Goal: Task Accomplishment & Management: Manage account settings

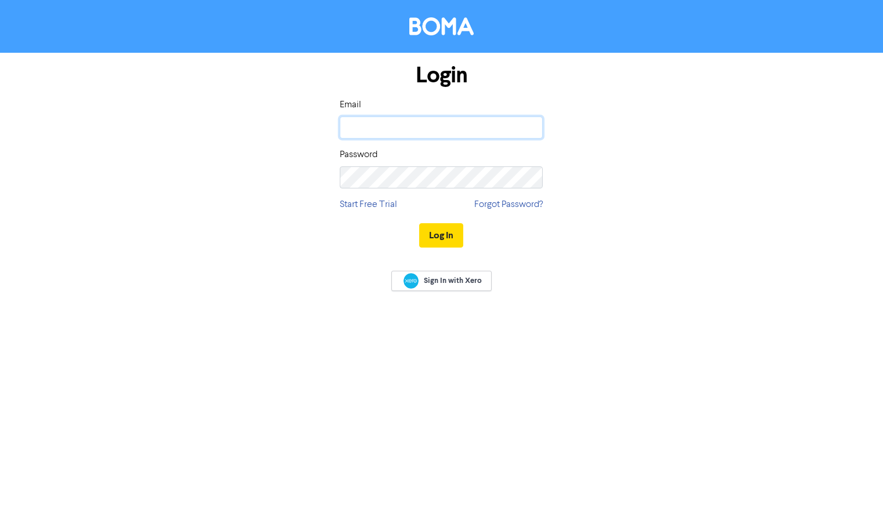
click at [417, 127] on input "email" at bounding box center [441, 128] width 203 height 22
type input "[PERSON_NAME][EMAIL_ADDRESS][PERSON_NAME][DOMAIN_NAME]"
click at [443, 238] on button "Log In" at bounding box center [441, 235] width 44 height 24
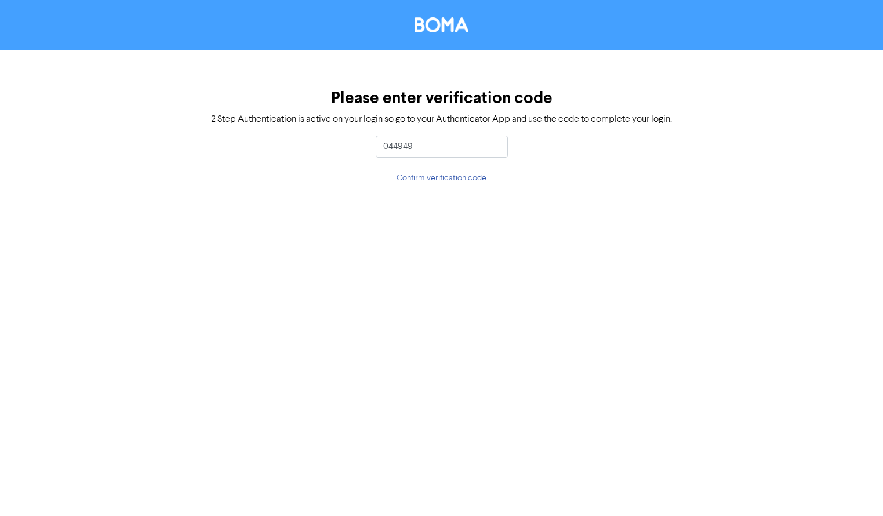
type input "044949"
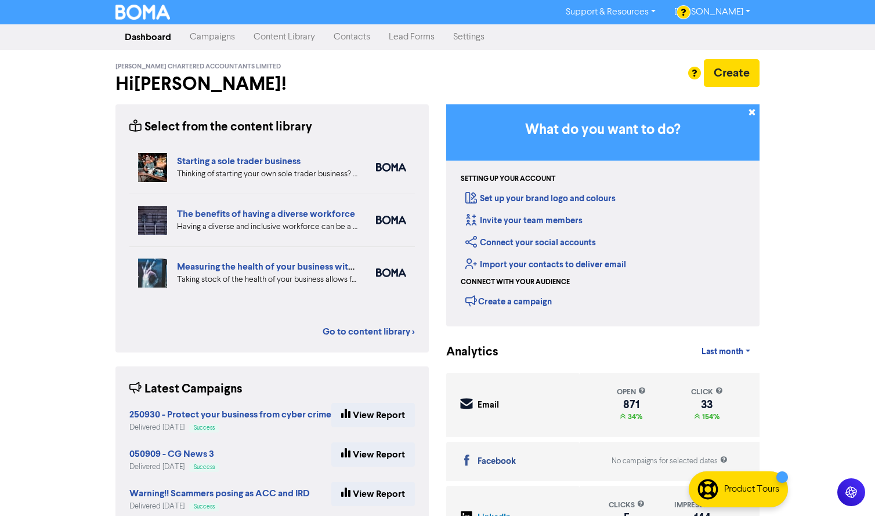
click at [349, 39] on link "Contacts" at bounding box center [351, 37] width 55 height 23
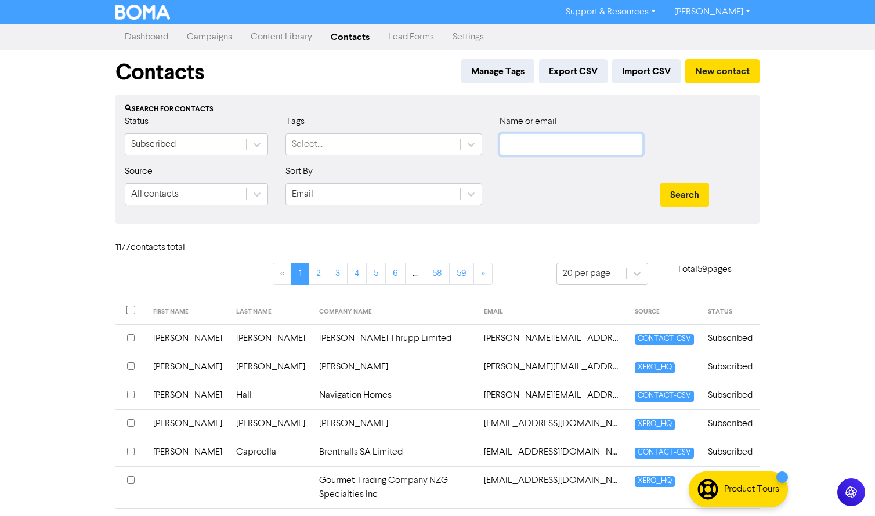
click at [548, 141] on input "text" at bounding box center [570, 144] width 143 height 22
type input "[PERSON_NAME]"
click at [660, 183] on button "Search" at bounding box center [684, 195] width 49 height 24
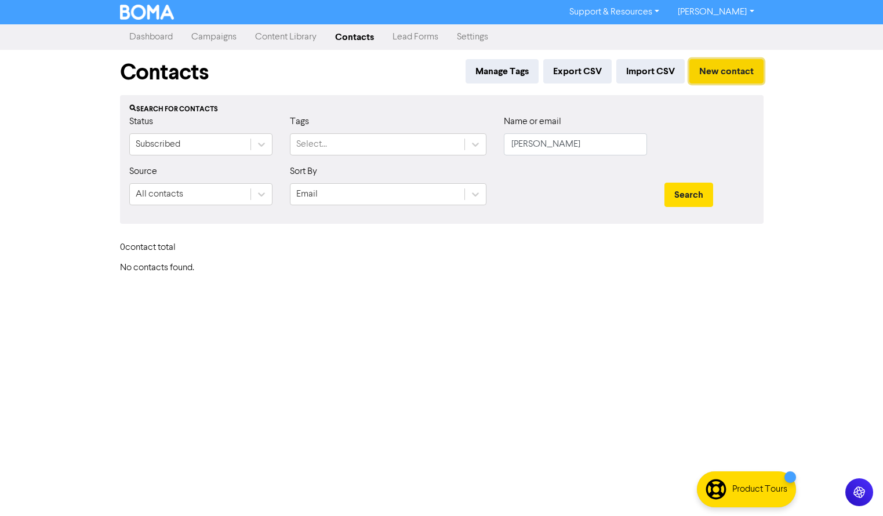
click at [726, 71] on button "New contact" at bounding box center [727, 71] width 74 height 24
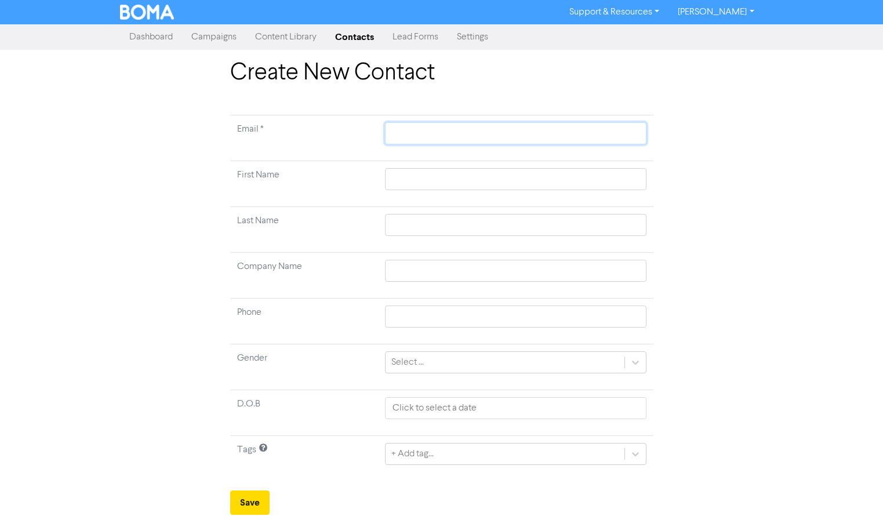
click at [407, 131] on input "text" at bounding box center [515, 133] width 261 height 22
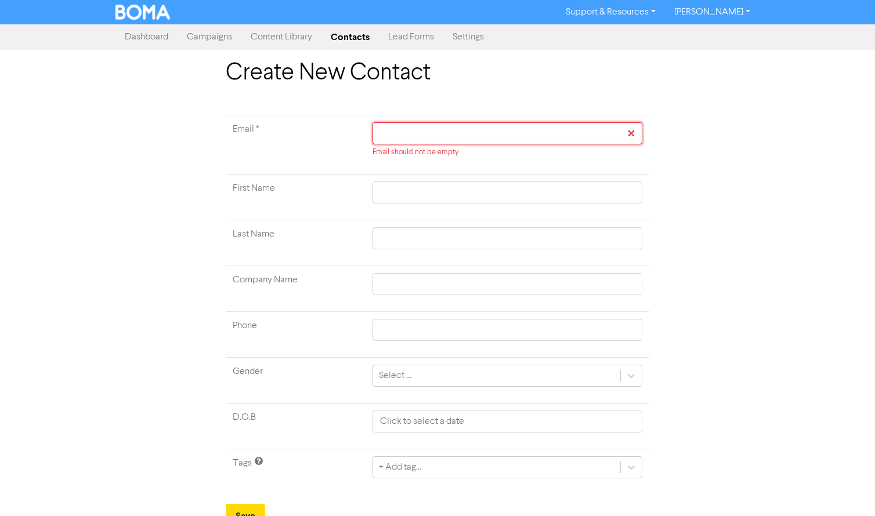
click at [459, 129] on input "text" at bounding box center [507, 133] width 270 height 22
paste input "[PERSON_NAME][EMAIL_ADDRESS][PERSON_NAME][DOMAIN_NAME]"
type input "[PERSON_NAME][EMAIL_ADDRESS][PERSON_NAME][DOMAIN_NAME]"
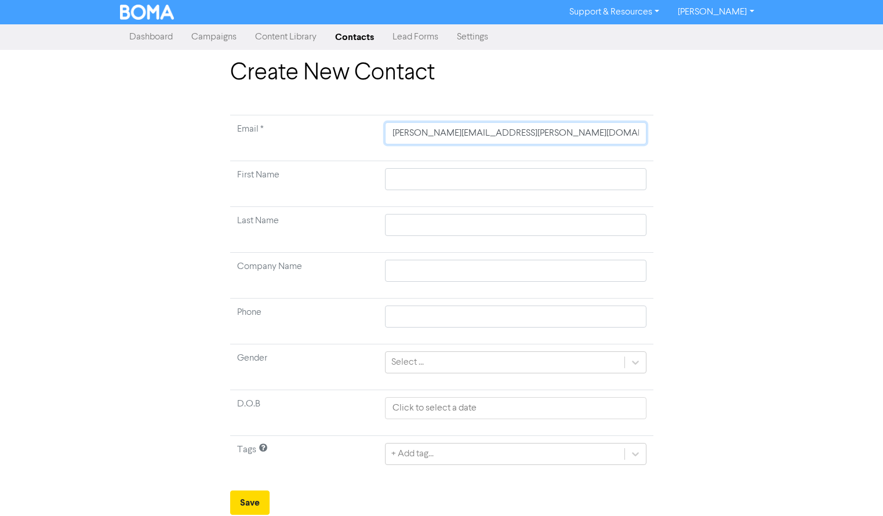
type input "[PERSON_NAME][EMAIL_ADDRESS][PERSON_NAME][DOMAIN_NAME]"
click at [432, 180] on input "text" at bounding box center [515, 179] width 261 height 22
type input "J"
type input "[PERSON_NAME]"
type input "Jam"
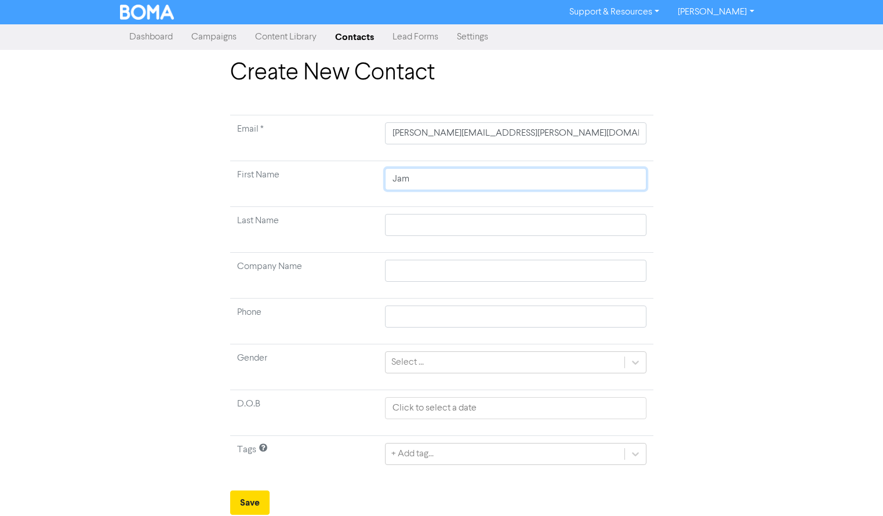
type input "[PERSON_NAME]"
type input "P"
type input "Pe"
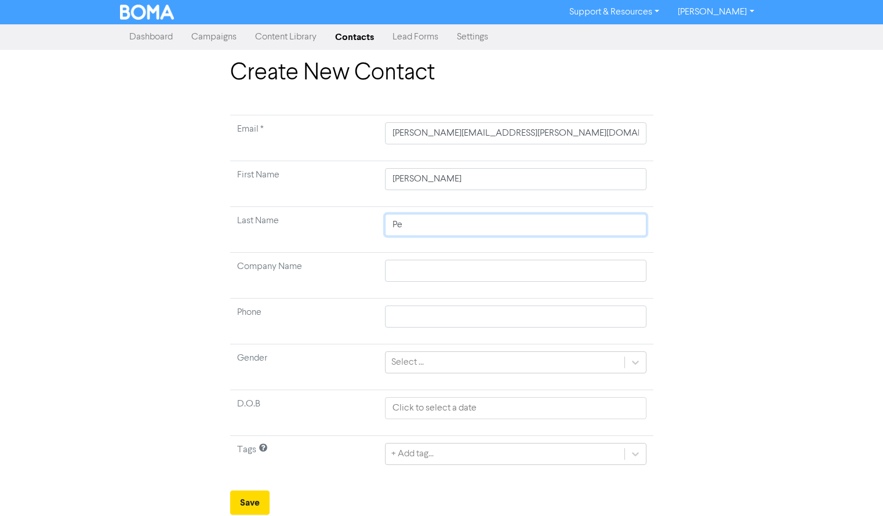
type input "Per"
type input "Perr"
type input "Perri"
type input "[PERSON_NAME]"
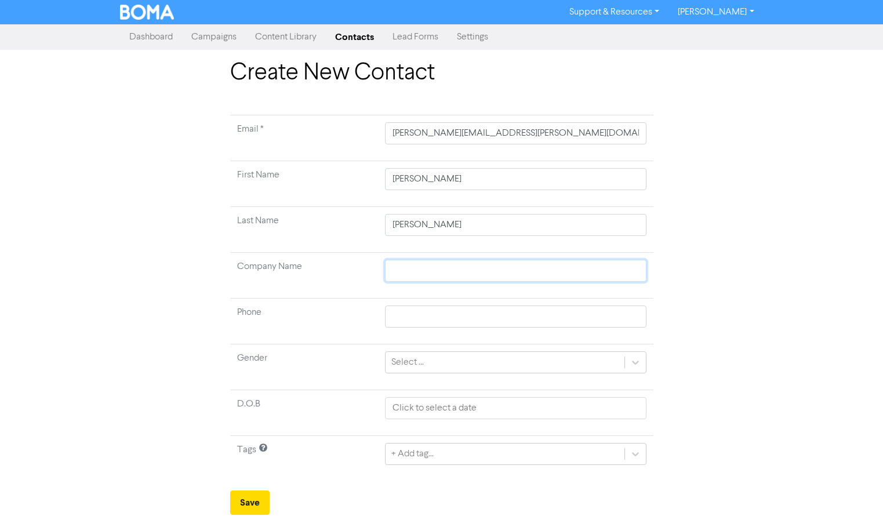
type input "N"
type input "Na"
type input "Nat"
type input "Nati"
type input "Natio"
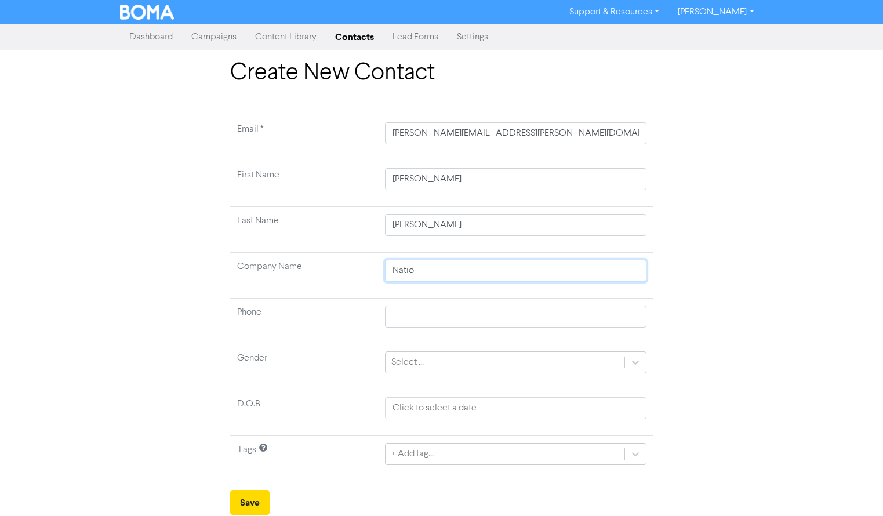
type input "Nation"
type input "Nationa"
type input "National"
type input "National R"
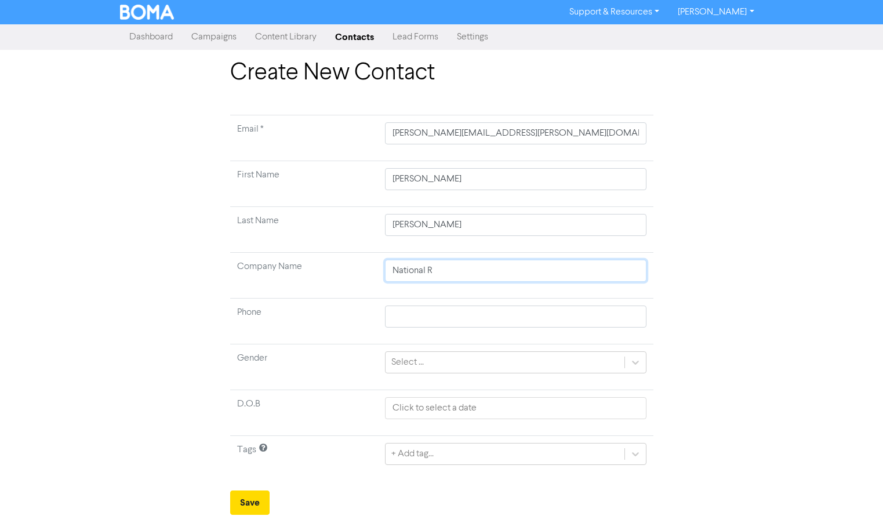
type input "National Ro"
type input "National Roa"
type input "[GEOGRAPHIC_DATA]"
type input "National Road C"
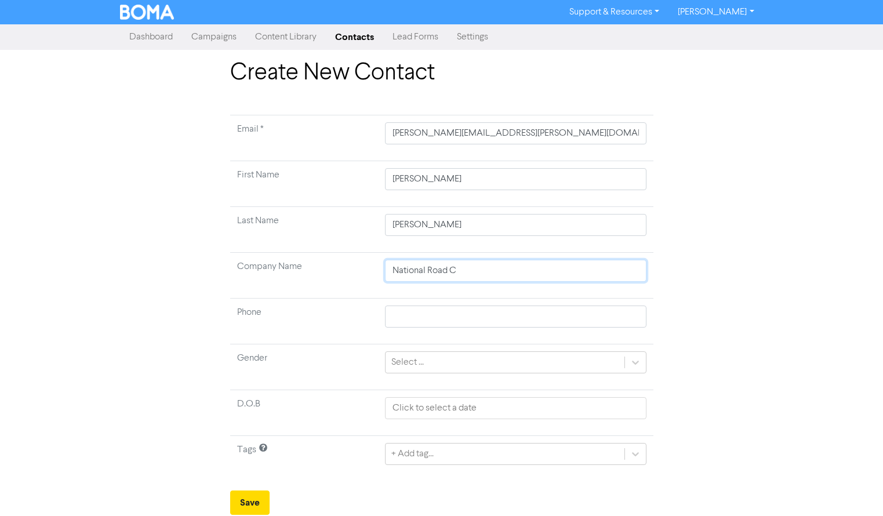
type input "[GEOGRAPHIC_DATA]"
type input "National Road Car"
type input "[GEOGRAPHIC_DATA][PERSON_NAME]"
type input "National Road [PERSON_NAME]"
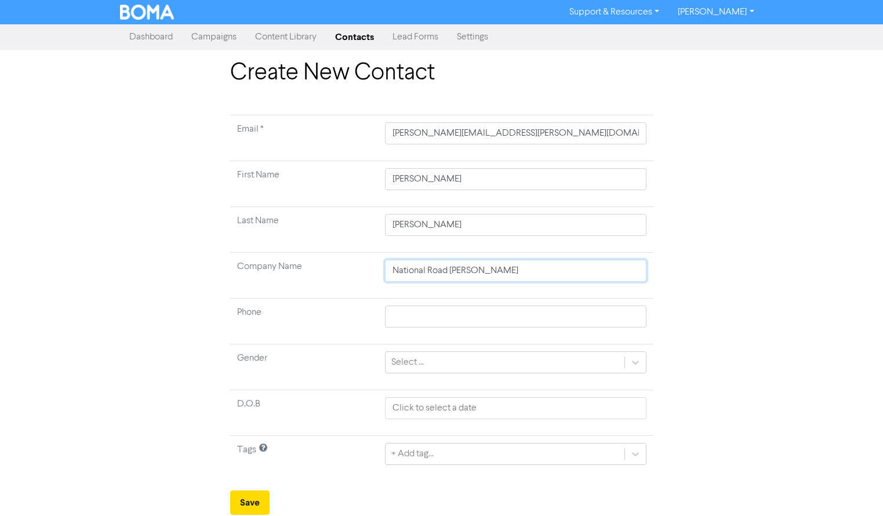
type input "National Road Carrier"
type input "National Road Carriers"
click at [247, 498] on button "Save" at bounding box center [249, 503] width 39 height 24
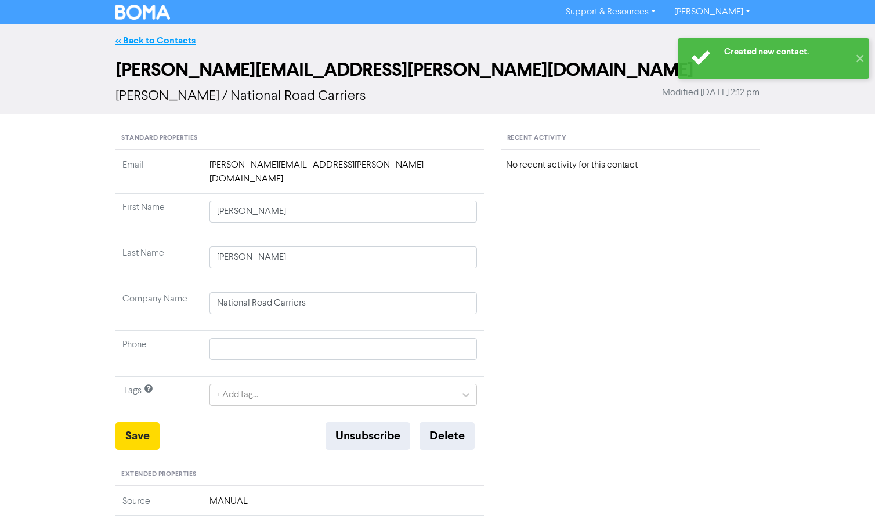
click at [157, 39] on link "<< Back to Contacts" at bounding box center [155, 41] width 80 height 12
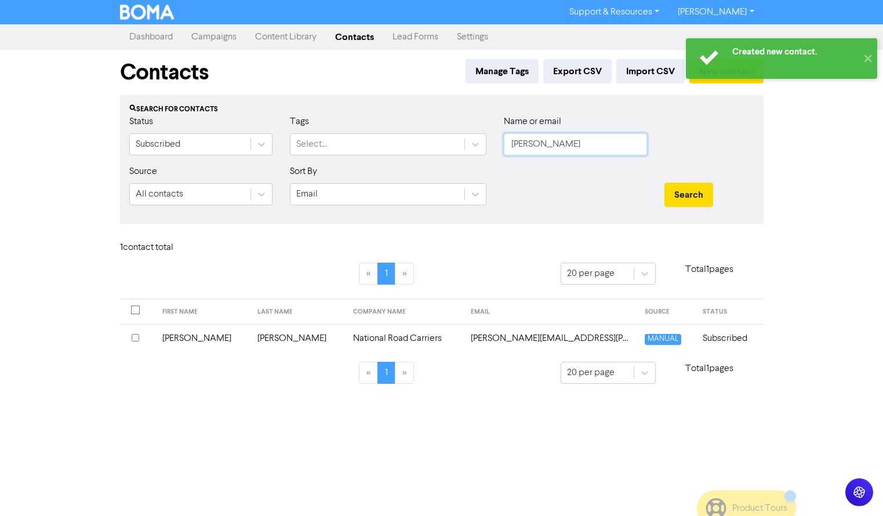
drag, startPoint x: 564, startPoint y: 147, endPoint x: 498, endPoint y: 143, distance: 65.6
click at [498, 143] on div "Name or email [PERSON_NAME]" at bounding box center [575, 140] width 161 height 50
click at [665, 183] on button "Search" at bounding box center [689, 195] width 49 height 24
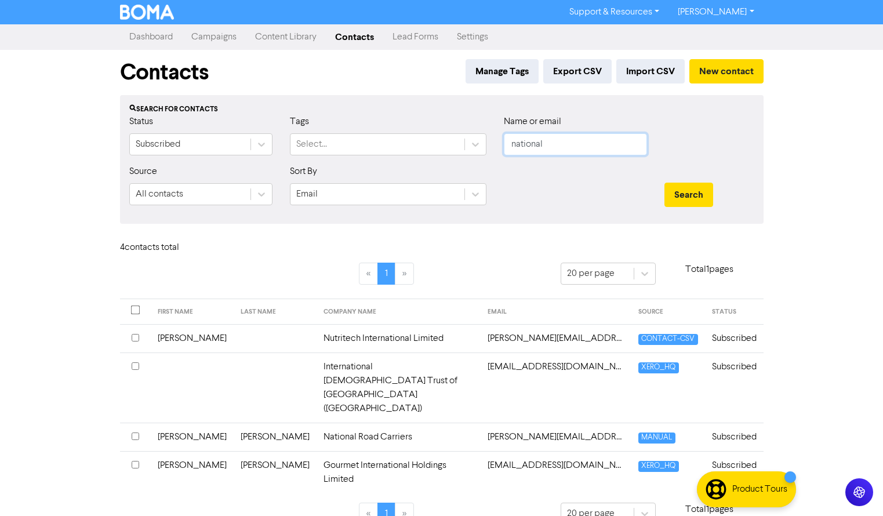
drag, startPoint x: 567, startPoint y: 147, endPoint x: 504, endPoint y: 145, distance: 63.3
click at [504, 146] on input "national" at bounding box center [575, 144] width 143 height 22
type input "[PERSON_NAME]"
click at [665, 183] on button "Search" at bounding box center [689, 195] width 49 height 24
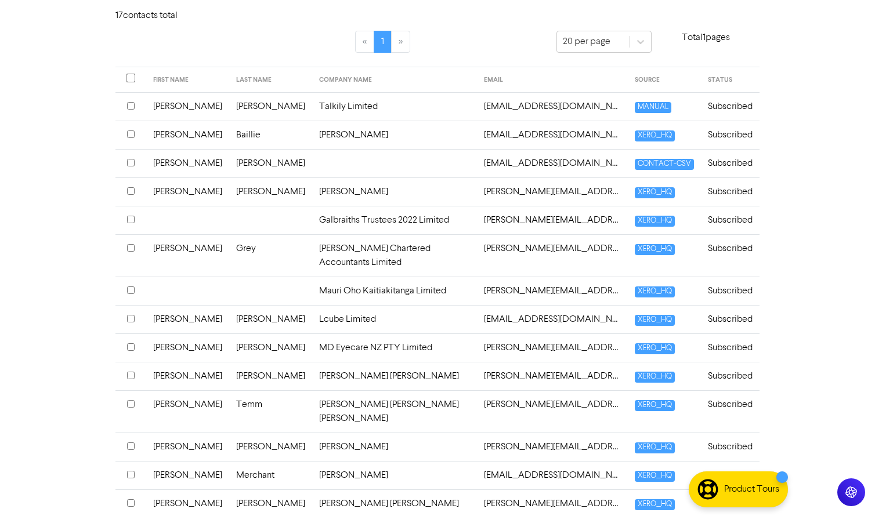
scroll to position [290, 0]
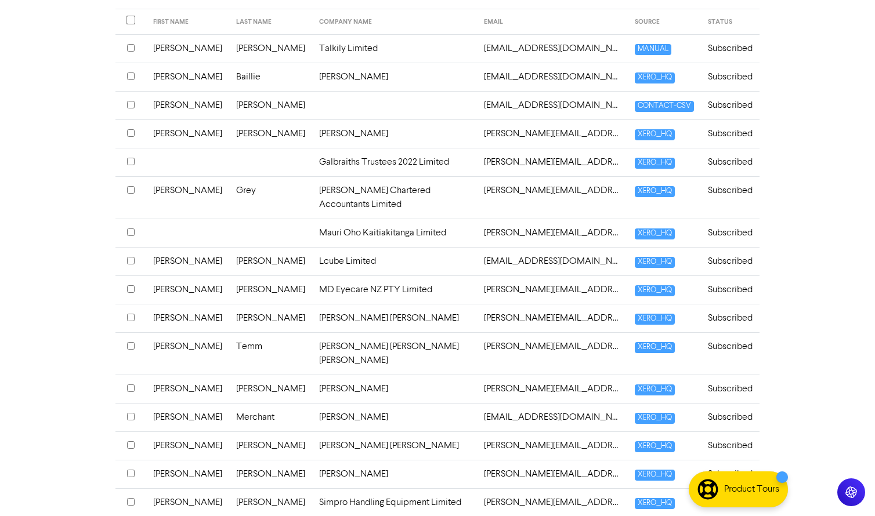
click at [132, 385] on input "checkbox" at bounding box center [131, 389] width 8 height 8
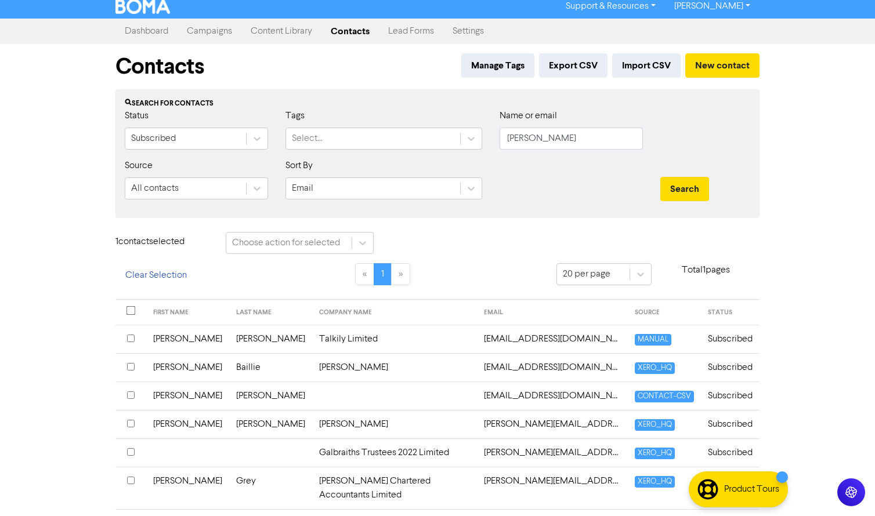
scroll to position [0, 0]
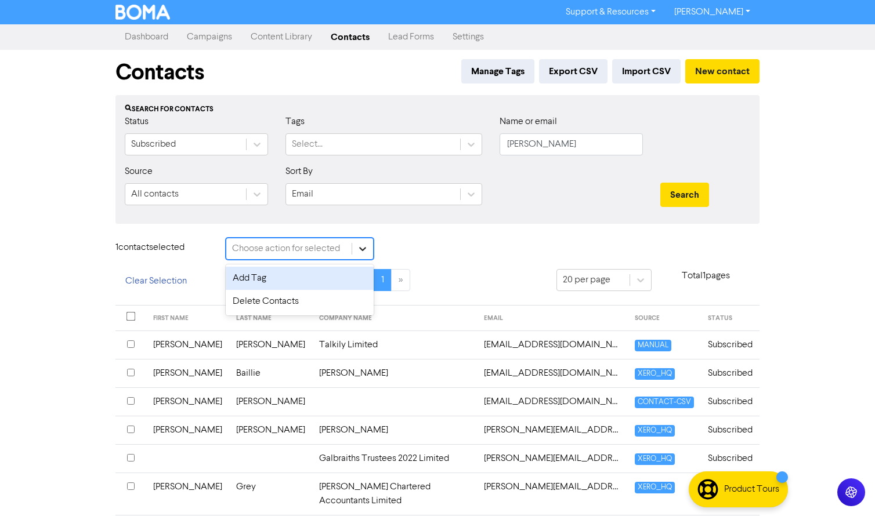
click at [365, 245] on icon at bounding box center [363, 249] width 12 height 12
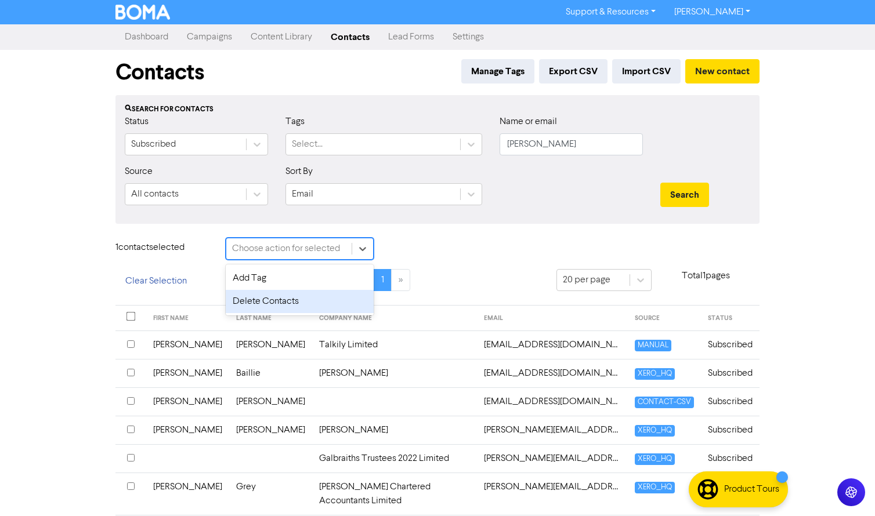
click at [278, 302] on div "Delete Contacts" at bounding box center [300, 301] width 148 height 23
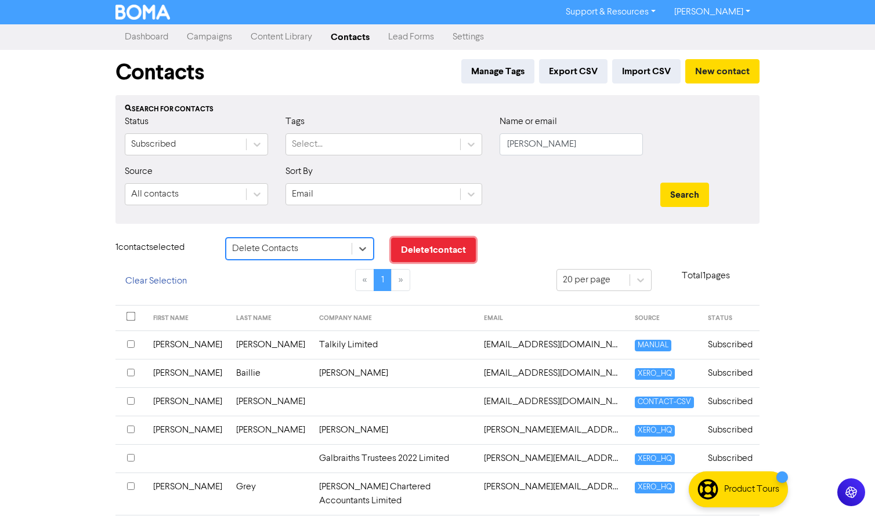
click at [430, 254] on button "Delete 1 contact" at bounding box center [433, 250] width 85 height 24
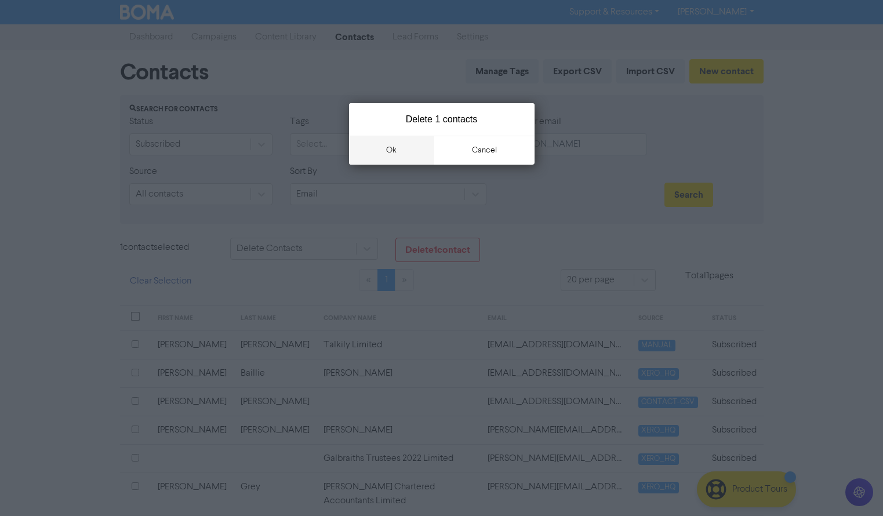
click at [391, 143] on button "ok" at bounding box center [392, 150] width 86 height 29
